Goal: Transaction & Acquisition: Purchase product/service

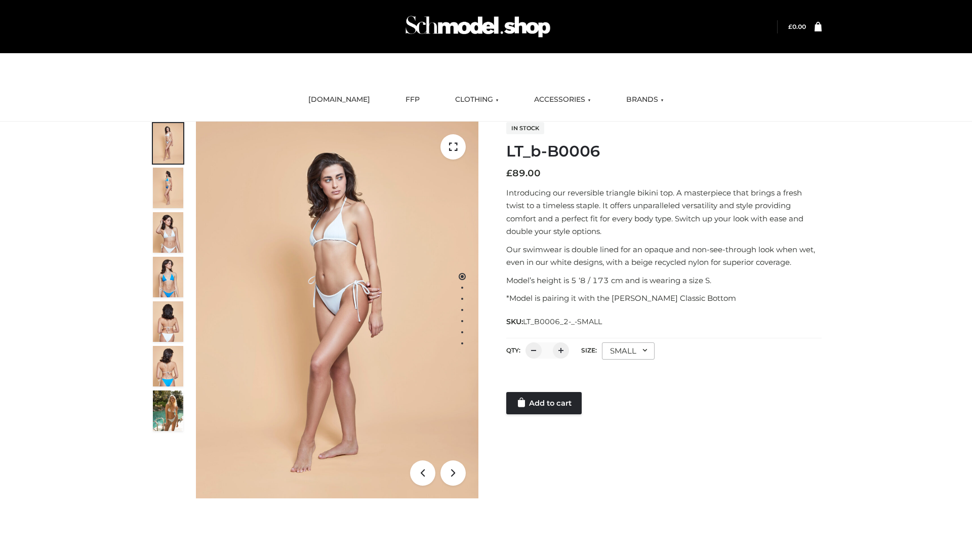
click at [545, 403] on link "Add to cart" at bounding box center [543, 403] width 75 height 22
